Goal: Navigation & Orientation: Find specific page/section

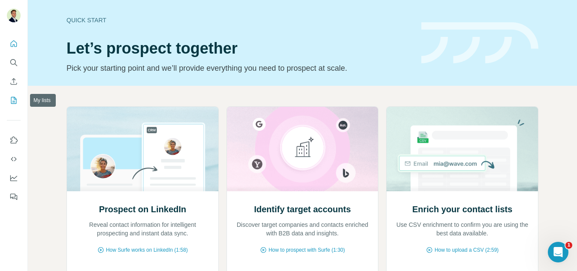
click at [14, 99] on icon "My lists" at bounding box center [13, 100] width 9 height 9
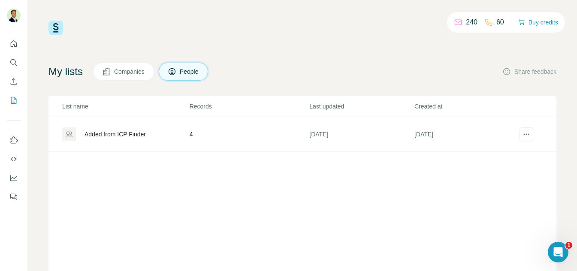
click at [141, 129] on div "Added from ICP Finder" at bounding box center [125, 134] width 126 height 14
